Goal: Transaction & Acquisition: Purchase product/service

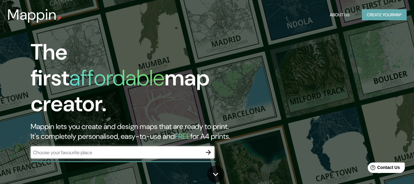
click at [379, 16] on button "Create your map" at bounding box center [384, 14] width 45 height 11
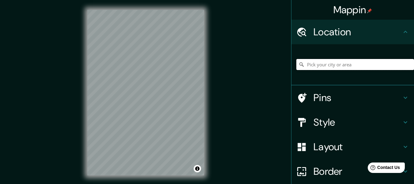
click at [321, 67] on input "Pick your city or area" at bounding box center [355, 64] width 118 height 11
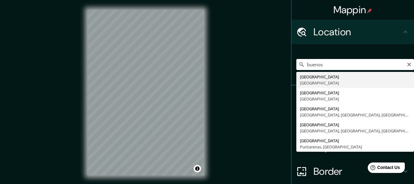
type input "[GEOGRAPHIC_DATA], [GEOGRAPHIC_DATA]"
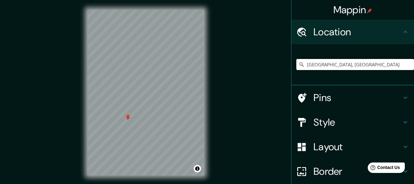
click at [127, 119] on div at bounding box center [127, 118] width 5 height 5
click at [126, 117] on div at bounding box center [125, 115] width 5 height 5
click at [130, 117] on div at bounding box center [129, 118] width 5 height 5
click at [127, 114] on div at bounding box center [126, 114] width 5 height 5
click at [133, 114] on div at bounding box center [132, 114] width 5 height 5
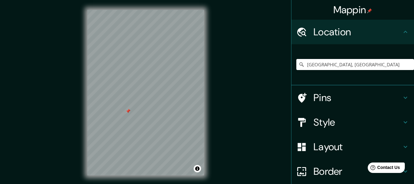
click at [126, 112] on div at bounding box center [128, 111] width 5 height 5
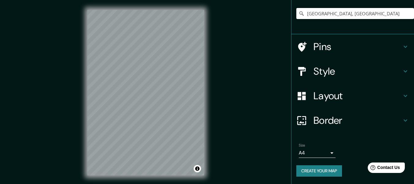
drag, startPoint x: 340, startPoint y: 124, endPoint x: 342, endPoint y: 118, distance: 6.4
click at [340, 122] on h4 "Border" at bounding box center [358, 120] width 88 height 12
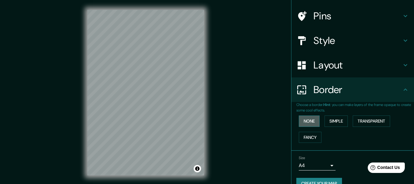
click at [300, 124] on button "None" at bounding box center [309, 120] width 21 height 11
click at [335, 121] on button "Simple" at bounding box center [336, 120] width 23 height 11
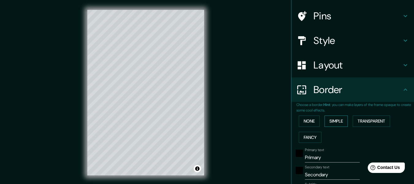
click at [358, 122] on button "Transparent" at bounding box center [371, 120] width 37 height 11
click at [303, 137] on button "Fancy" at bounding box center [310, 137] width 23 height 11
click at [305, 119] on button "None" at bounding box center [309, 120] width 21 height 11
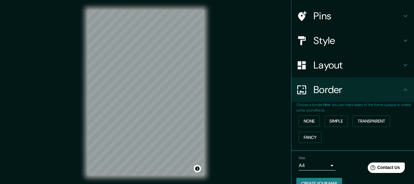
click at [365, 88] on h4 "Border" at bounding box center [358, 89] width 88 height 12
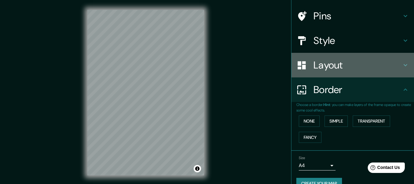
click at [372, 72] on div "Layout" at bounding box center [353, 65] width 123 height 25
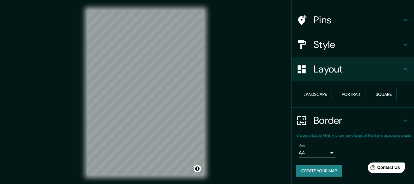
scroll to position [37, 0]
click at [320, 97] on button "Landscape" at bounding box center [315, 94] width 33 height 11
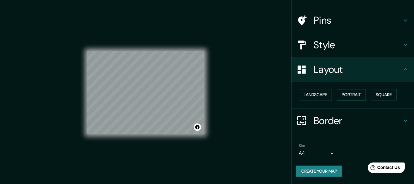
drag, startPoint x: 321, startPoint y: 98, endPoint x: 342, endPoint y: 95, distance: 20.7
click at [322, 98] on button "Landscape" at bounding box center [315, 94] width 33 height 11
click at [355, 95] on button "Portrait" at bounding box center [351, 94] width 29 height 11
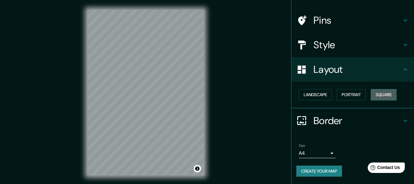
click at [376, 94] on button "Square" at bounding box center [384, 94] width 26 height 11
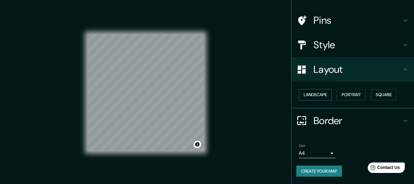
click at [325, 93] on button "Landscape" at bounding box center [315, 94] width 33 height 11
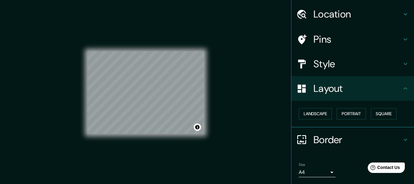
scroll to position [0, 0]
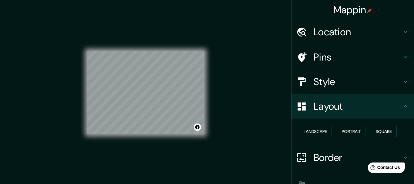
click at [339, 86] on h4 "Style" at bounding box center [358, 81] width 88 height 12
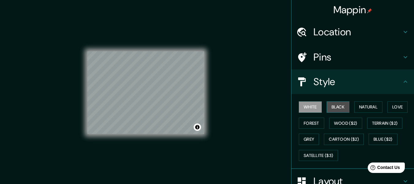
click at [339, 102] on button "Black" at bounding box center [338, 106] width 23 height 11
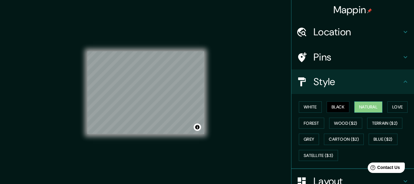
click at [359, 106] on button "Natural" at bounding box center [368, 106] width 28 height 11
click at [311, 123] on button "Forest" at bounding box center [311, 122] width 25 height 11
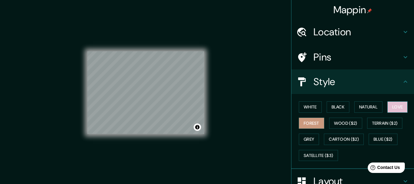
drag, startPoint x: 391, startPoint y: 107, endPoint x: 349, endPoint y: 106, distance: 41.4
click at [390, 107] on button "Love" at bounding box center [397, 106] width 20 height 11
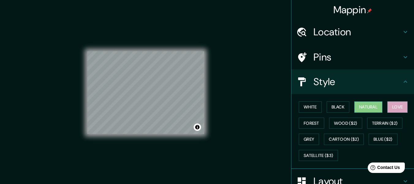
click at [363, 107] on button "Natural" at bounding box center [368, 106] width 28 height 11
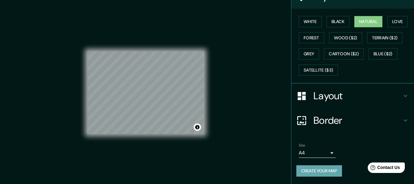
click at [321, 166] on button "Create your map" at bounding box center [319, 170] width 46 height 11
click at [197, 126] on button "Toggle attribution" at bounding box center [197, 126] width 7 height 7
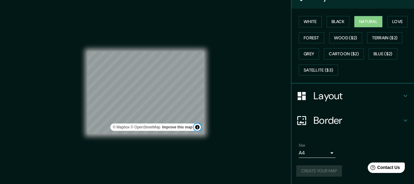
click at [197, 126] on button "Toggle attribution" at bounding box center [197, 126] width 7 height 7
drag, startPoint x: 183, startPoint y: 125, endPoint x: 177, endPoint y: 125, distance: 6.7
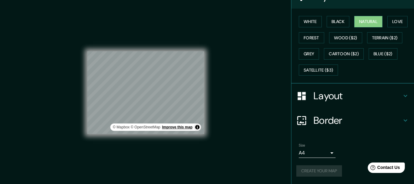
click at [183, 125] on link "Improve this map" at bounding box center [177, 127] width 30 height 4
